Goal: Information Seeking & Learning: Learn about a topic

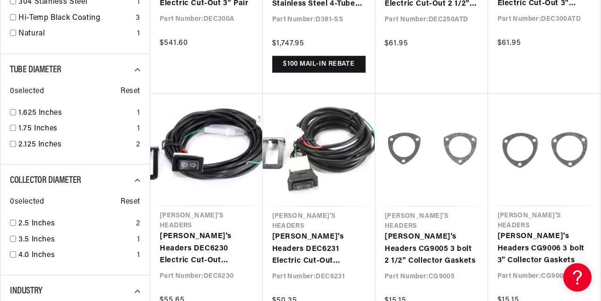
scroll to position [0, 516]
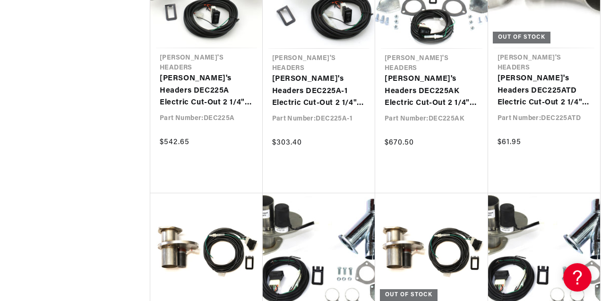
scroll to position [0, 1032]
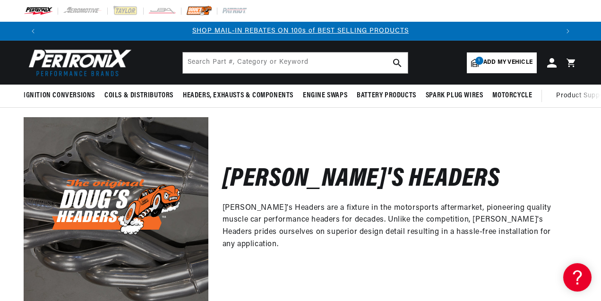
click at [196, 8] on img at bounding box center [199, 11] width 26 height 10
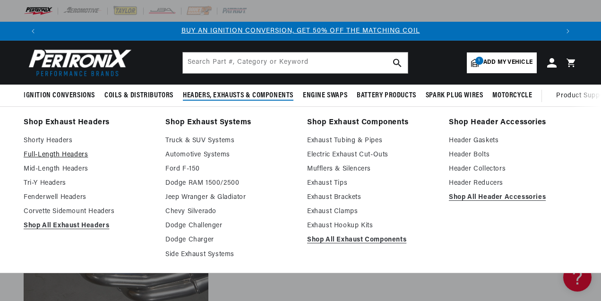
click at [81, 155] on link "Full-Length Headers" at bounding box center [88, 154] width 128 height 11
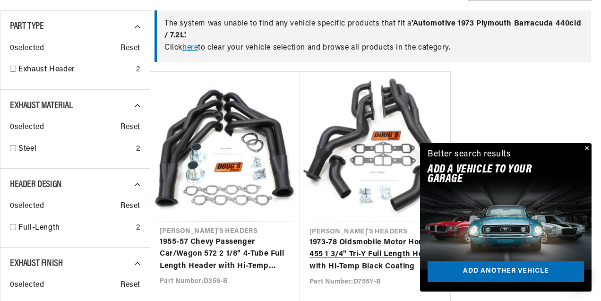
scroll to position [0, 516]
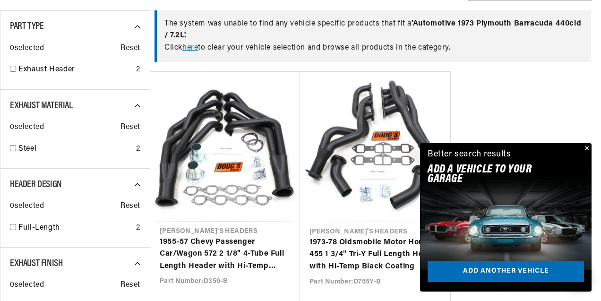
click at [587, 146] on button "Close" at bounding box center [585, 148] width 11 height 11
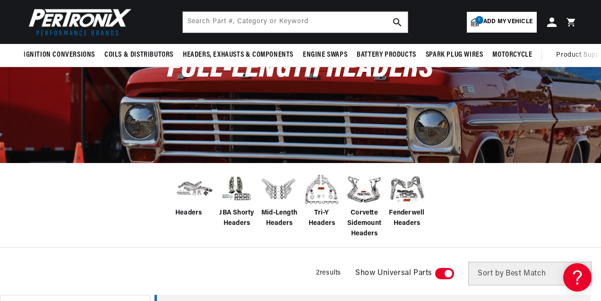
scroll to position [73, 0]
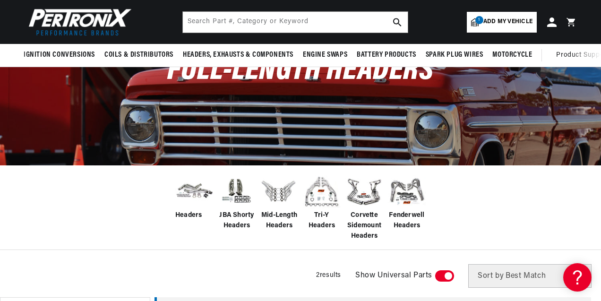
click at [183, 187] on img at bounding box center [194, 191] width 38 height 30
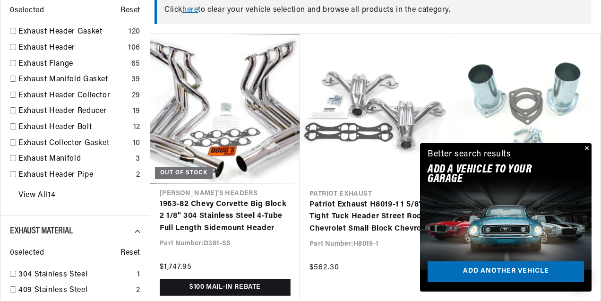
scroll to position [400, 0]
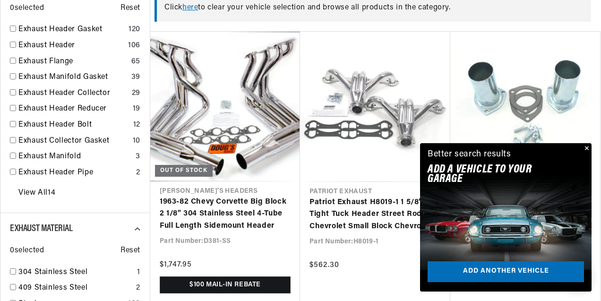
click at [586, 148] on button "Close" at bounding box center [585, 148] width 11 height 11
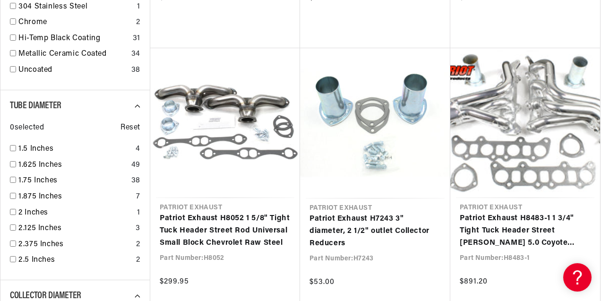
scroll to position [0, 1032]
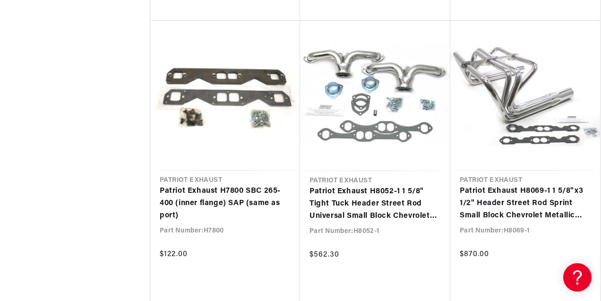
scroll to position [2967, 0]
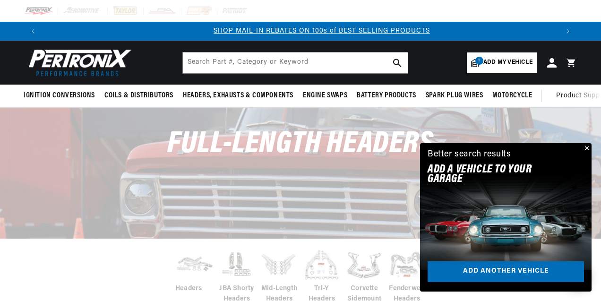
scroll to position [0, 516]
click at [587, 148] on button "Close" at bounding box center [585, 148] width 11 height 11
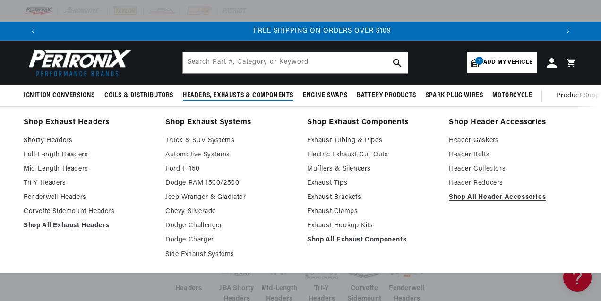
scroll to position [0, 1032]
click at [199, 226] on link "Dodge Challenger" at bounding box center [229, 225] width 128 height 11
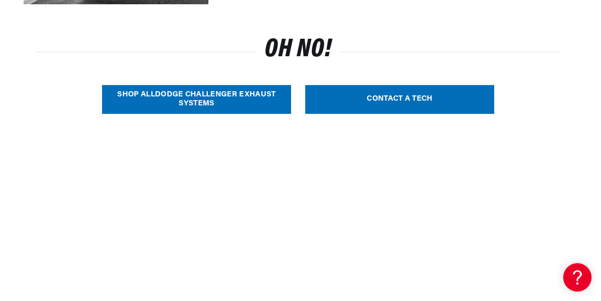
scroll to position [300, 0]
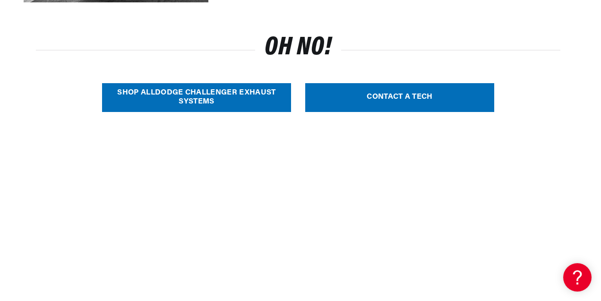
click at [241, 93] on link "SHOP ALL Dodge Challenger Exhaust Systems" at bounding box center [196, 97] width 189 height 29
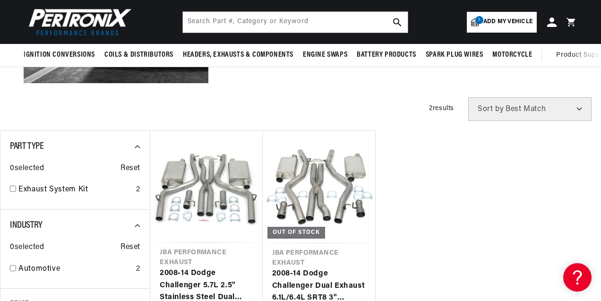
scroll to position [209, 0]
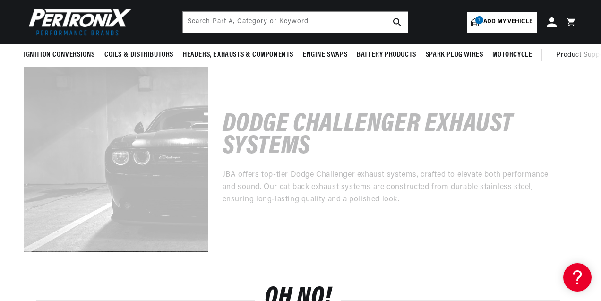
click at [418, 163] on div at bounding box center [300, 100] width 601 height 301
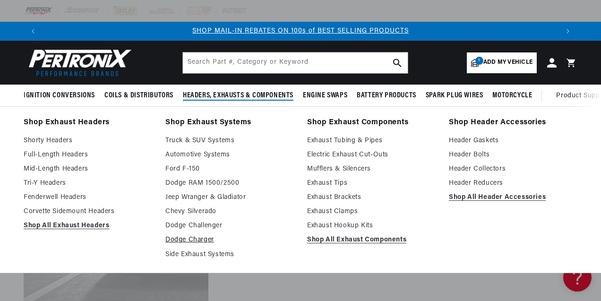
click at [188, 243] on link "Dodge Charger" at bounding box center [229, 239] width 128 height 11
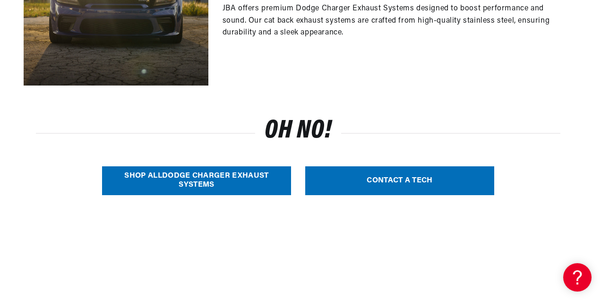
scroll to position [223, 0]
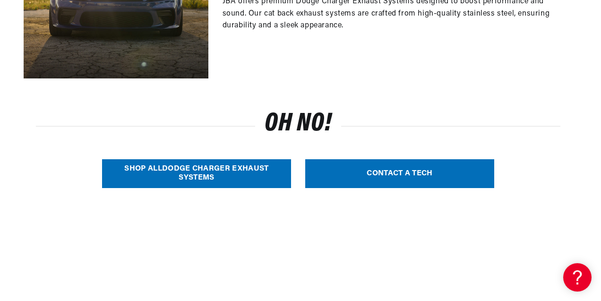
click at [201, 169] on link "SHOP ALL Dodge Charger Exhaust Systems" at bounding box center [196, 173] width 189 height 29
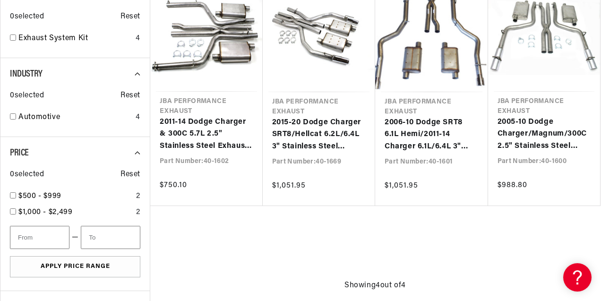
scroll to position [0, 516]
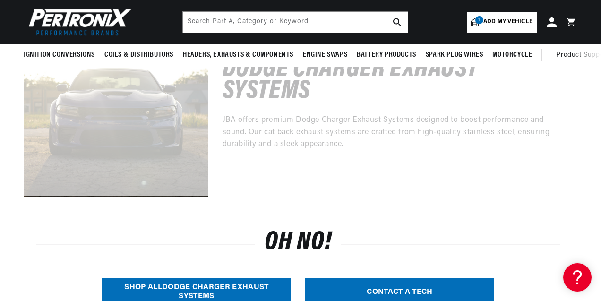
scroll to position [0, 1032]
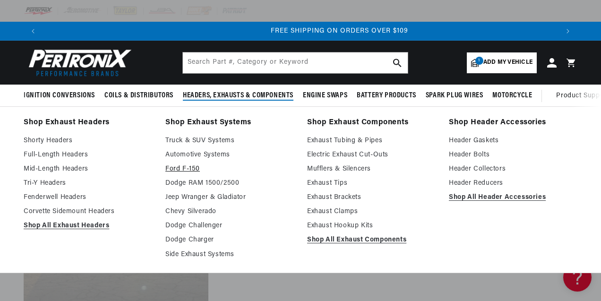
scroll to position [0, 1032]
click at [214, 154] on link "Automotive Systems" at bounding box center [229, 154] width 128 height 11
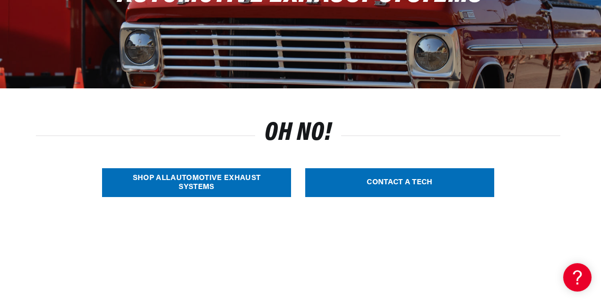
click at [212, 189] on link "SHOP ALL Automotive Exhaust Systems" at bounding box center [196, 182] width 189 height 29
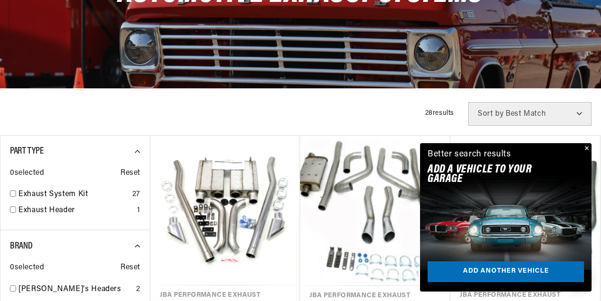
click at [586, 147] on button "Close" at bounding box center [585, 148] width 11 height 11
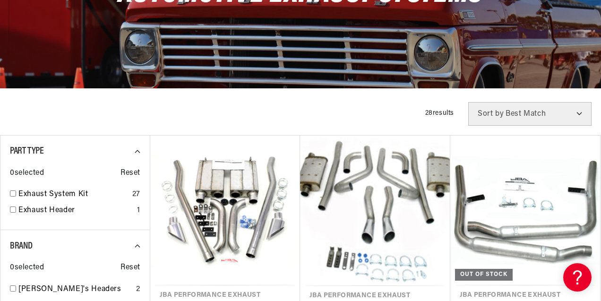
scroll to position [0, 516]
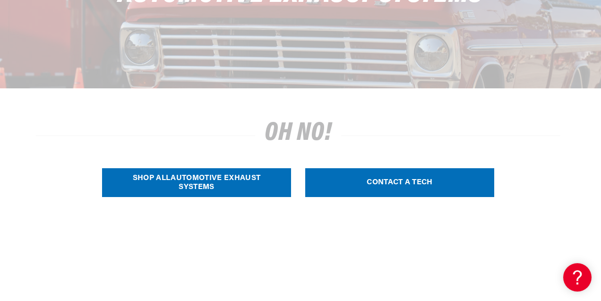
scroll to position [0, 1032]
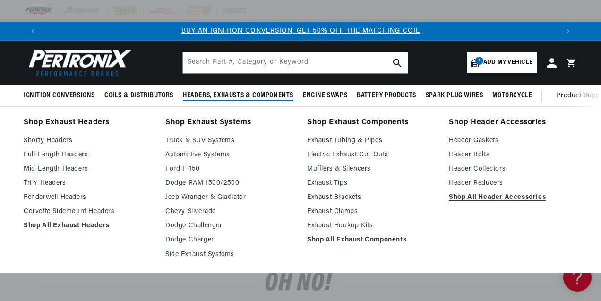
click at [491, 121] on link "Shop Header Accessories" at bounding box center [513, 122] width 128 height 13
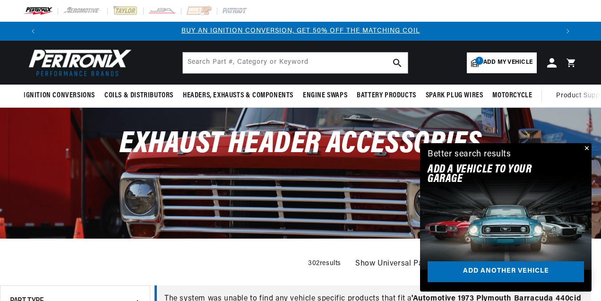
click at [586, 147] on button "Close" at bounding box center [585, 148] width 11 height 11
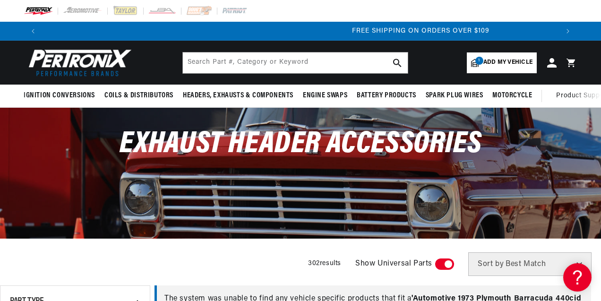
scroll to position [0, 1032]
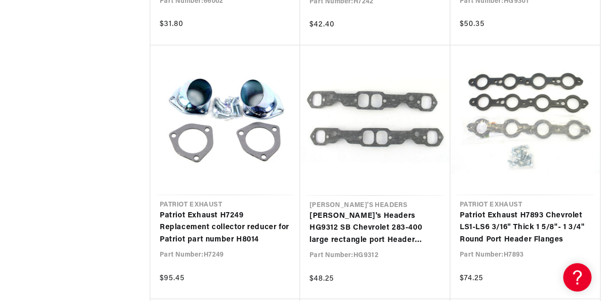
scroll to position [2337, 0]
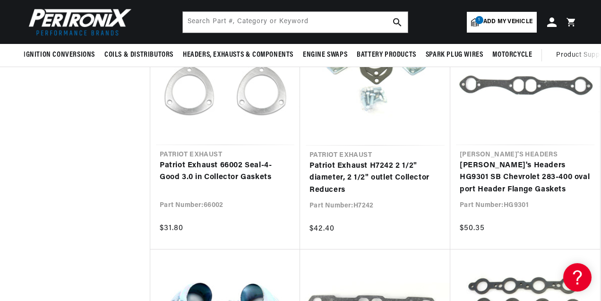
scroll to position [0, 77]
click at [40, 15] on img at bounding box center [78, 22] width 109 height 33
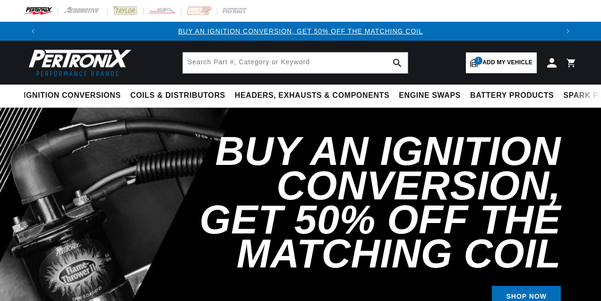
select select "1973"
select select "Plymouth"
select select "440cid-7.2L"
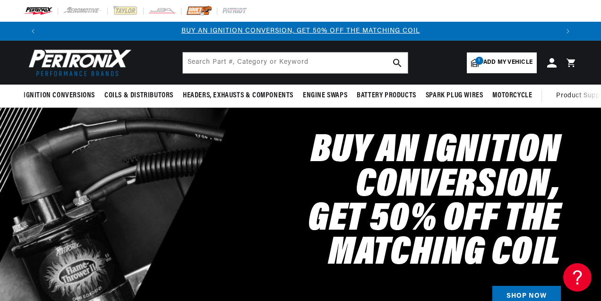
click at [204, 9] on img at bounding box center [199, 11] width 26 height 10
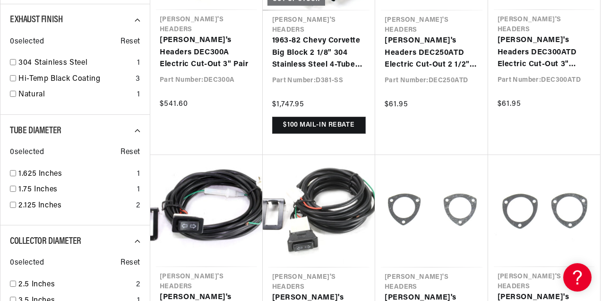
scroll to position [0, 537]
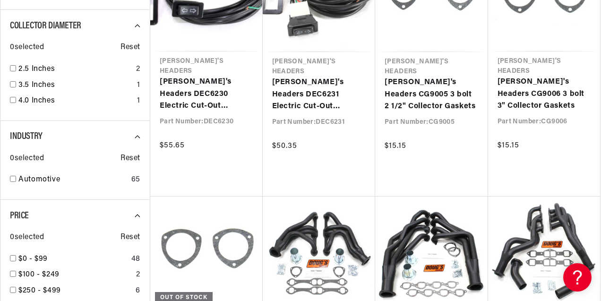
scroll to position [0, 1032]
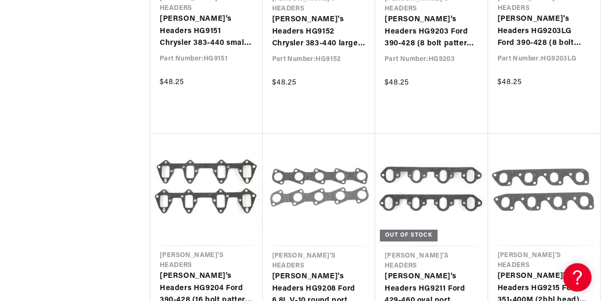
scroll to position [0, 516]
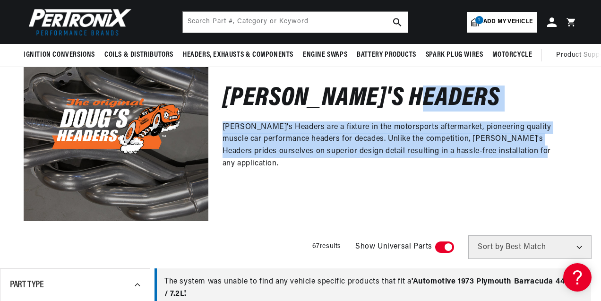
drag, startPoint x: 505, startPoint y: 163, endPoint x: 224, endPoint y: 103, distance: 287.9
click at [224, 103] on div "[PERSON_NAME]'s Headers [PERSON_NAME]'s Headers are a fixture in the motorsport…" at bounding box center [392, 128] width 369 height 185
copy div "[PERSON_NAME]'s Headers [PERSON_NAME]'s Headers are a fixture in the motorsport…"
click at [324, 172] on div "Doug's Headers Doug's Headers are a fixture in the motorsports aftermarket, pio…" at bounding box center [392, 128] width 369 height 185
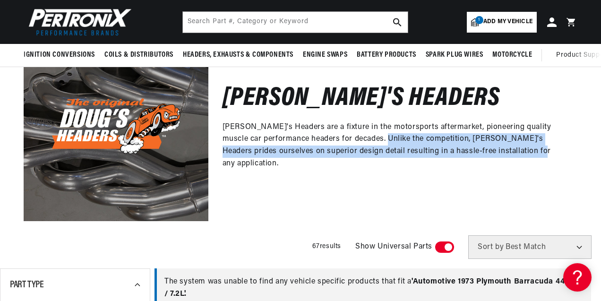
scroll to position [0, 1032]
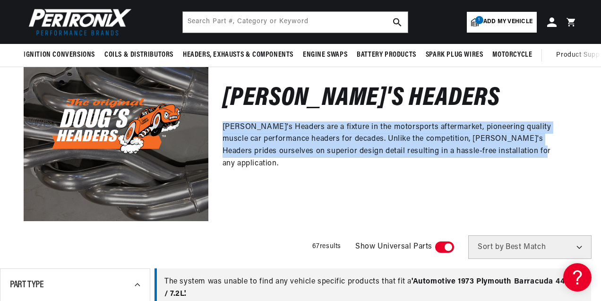
drag, startPoint x: 324, startPoint y: 172, endPoint x: 223, endPoint y: 134, distance: 107.8
click at [223, 134] on p "[PERSON_NAME]'s Headers are a fixture in the motorsports aftermarket, pioneerin…" at bounding box center [393, 145] width 341 height 48
click at [277, 160] on p "[PERSON_NAME]'s Headers are a fixture in the motorsports aftermarket, pioneerin…" at bounding box center [393, 145] width 341 height 48
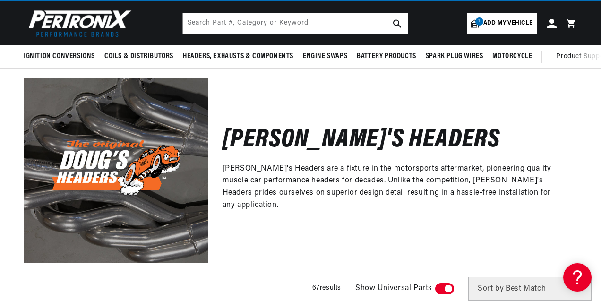
scroll to position [0, 1032]
click at [285, 187] on p "Doug's Headers are a fixture in the motorsports aftermarket, pioneering quality…" at bounding box center [393, 187] width 341 height 48
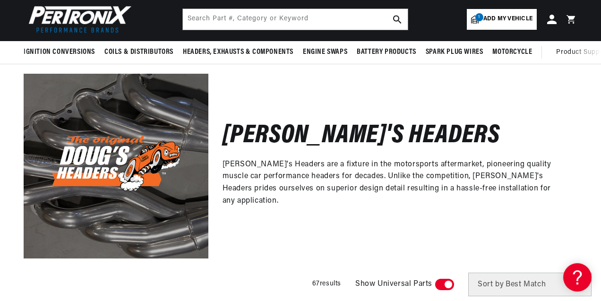
scroll to position [47, 0]
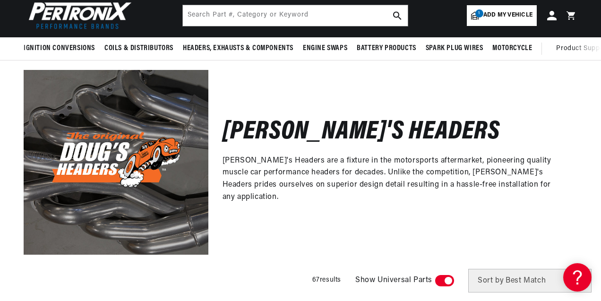
click at [252, 141] on h2 "[PERSON_NAME]'s Headers" at bounding box center [362, 132] width 278 height 22
click at [105, 153] on img at bounding box center [116, 162] width 185 height 185
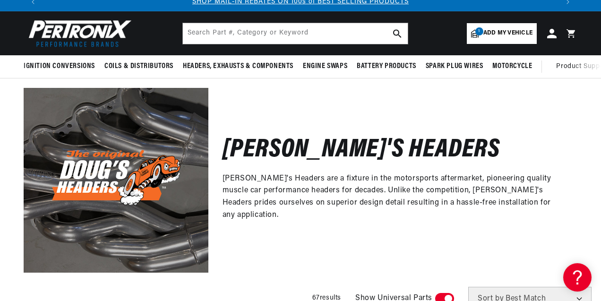
scroll to position [0, 0]
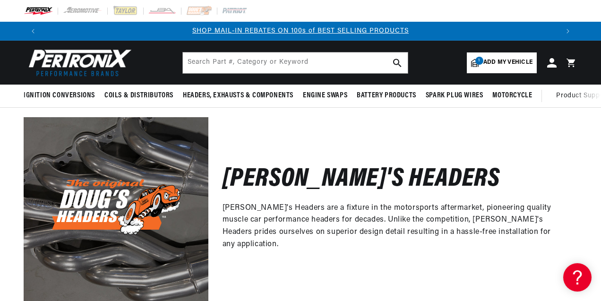
click at [256, 93] on span "Headers, Exhausts & Components" at bounding box center [238, 96] width 111 height 10
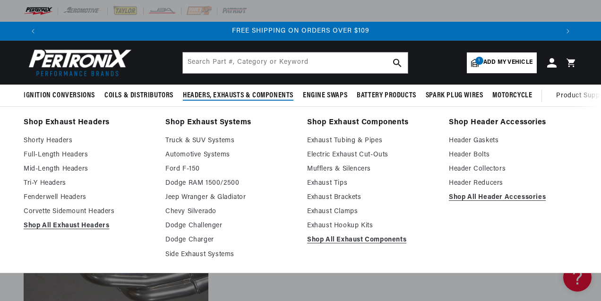
click at [108, 65] on img at bounding box center [78, 62] width 109 height 33
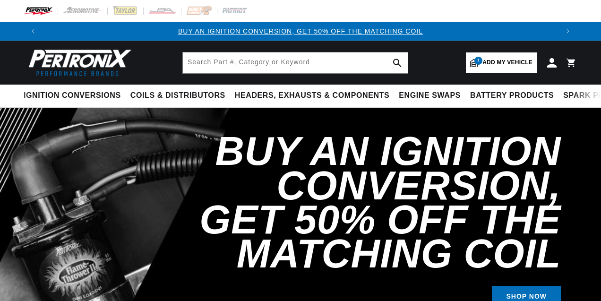
select select "1973"
select select "[GEOGRAPHIC_DATA]"
select select "440cid-7.2L"
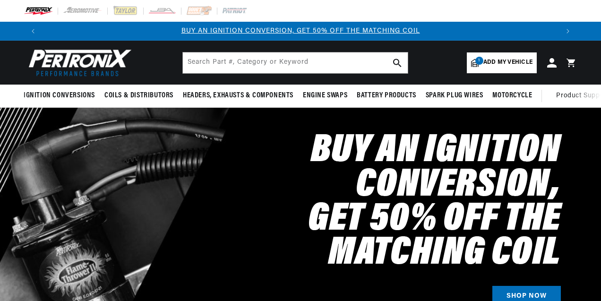
click at [198, 9] on img at bounding box center [199, 11] width 26 height 10
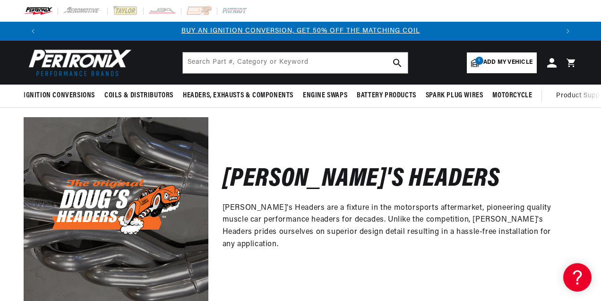
click at [163, 10] on img at bounding box center [162, 11] width 28 height 10
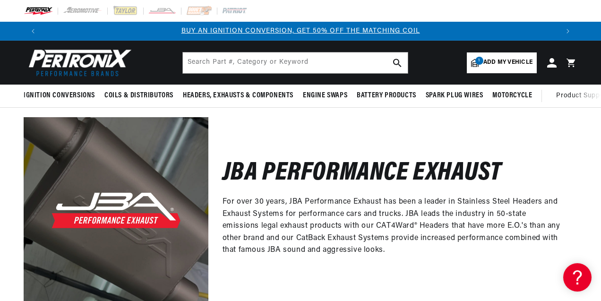
click at [35, 9] on img at bounding box center [38, 11] width 29 height 10
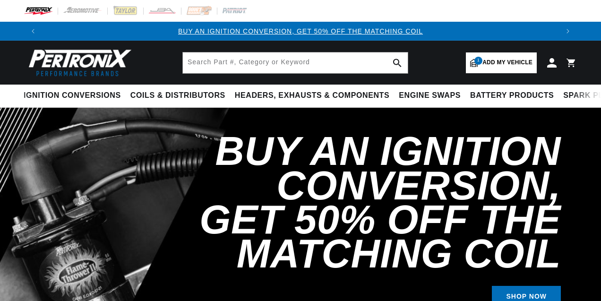
select select "1973"
select select "[GEOGRAPHIC_DATA]"
select select "440cid-7.2L"
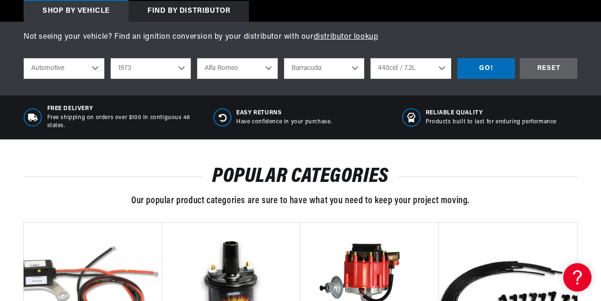
scroll to position [371, 0]
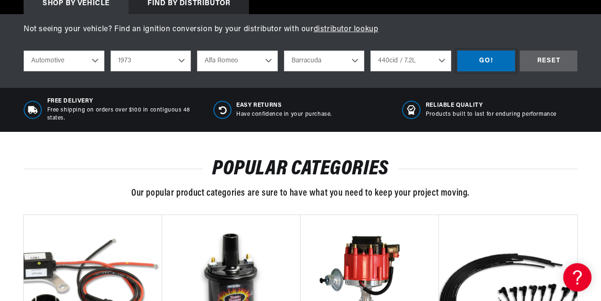
click at [488, 58] on div "GO!" at bounding box center [486, 61] width 58 height 21
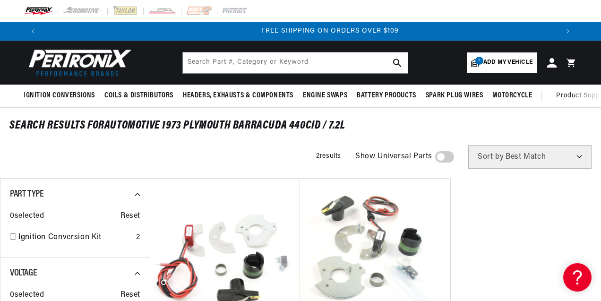
scroll to position [0, 1032]
click at [201, 9] on img at bounding box center [199, 11] width 26 height 10
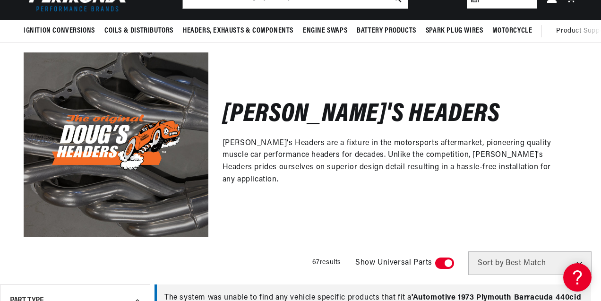
scroll to position [0, 516]
click at [381, 158] on p "[PERSON_NAME]'s Headers are a fixture in the motorsports aftermarket, pioneerin…" at bounding box center [393, 161] width 341 height 48
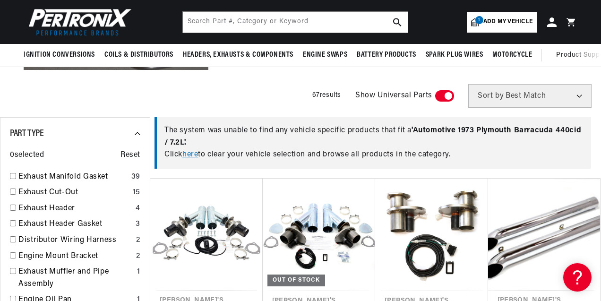
scroll to position [0, 1032]
click at [193, 156] on link "here" at bounding box center [190, 155] width 16 height 8
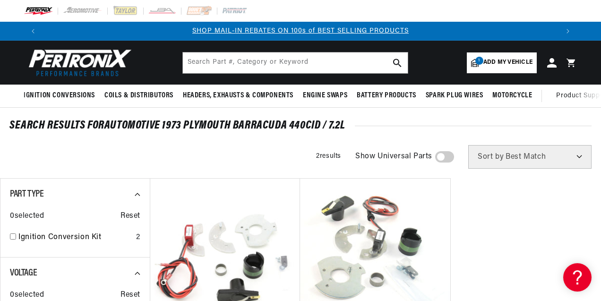
click at [197, 10] on img at bounding box center [199, 11] width 26 height 10
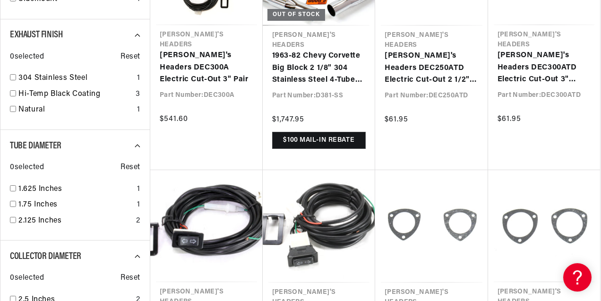
scroll to position [0, 516]
